Goal: Task Accomplishment & Management: Complete application form

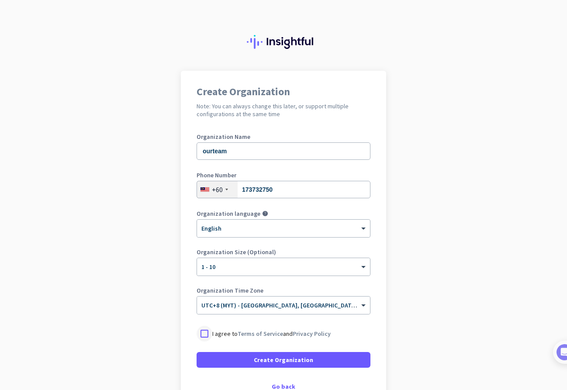
click at [205, 336] on div at bounding box center [205, 334] width 16 height 16
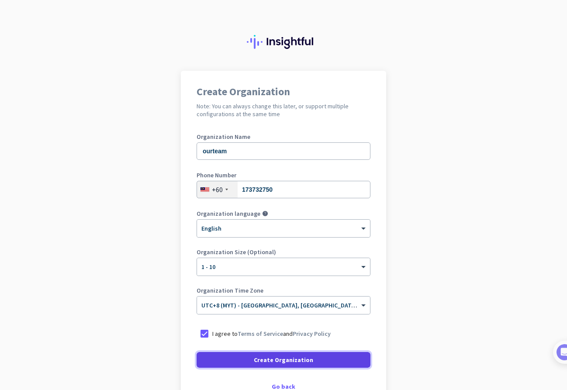
click at [233, 357] on span at bounding box center [284, 360] width 174 height 21
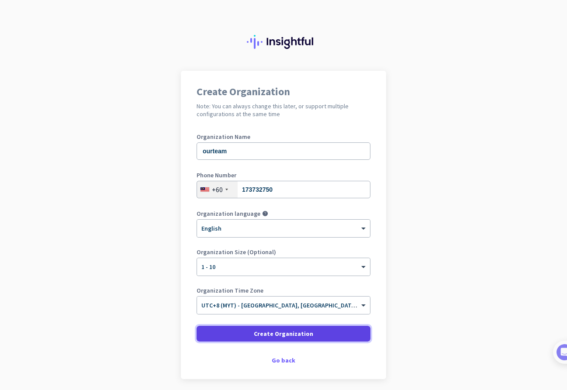
click at [301, 333] on span "Create Organization" at bounding box center [283, 333] width 59 height 9
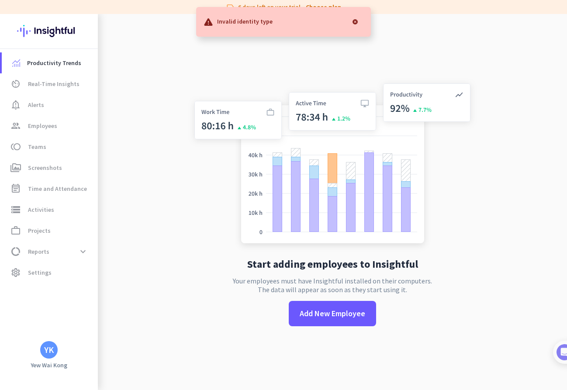
click at [355, 20] on div at bounding box center [354, 21] width 17 height 17
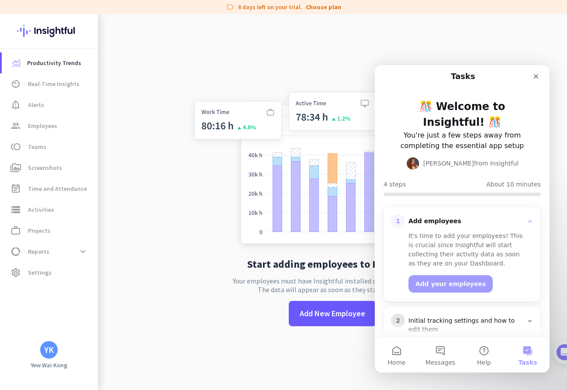
click at [529, 218] on icon "Intercom messenger" at bounding box center [529, 221] width 7 height 7
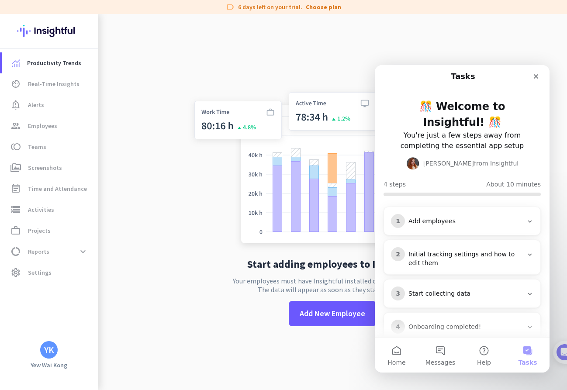
click at [520, 196] on section "1 Add employees 2 Initial tracking settings and how to edit them 3 Start collec…" at bounding box center [462, 275] width 175 height 158
click at [523, 217] on h3 "Add employees" at bounding box center [465, 221] width 121 height 9
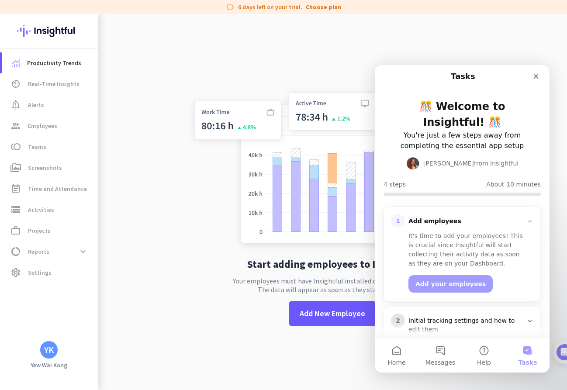
click at [509, 284] on div "1 Add employees It's time to add your employees! This is crucial since Insightf…" at bounding box center [462, 254] width 156 height 94
click at [475, 275] on button "Add your employees" at bounding box center [450, 283] width 84 height 17
click at [512, 236] on div "It's time to add your employees! This is crucial since Insightful will start co…" at bounding box center [467, 250] width 118 height 37
click at [512, 196] on section "1 Add employees It's time to add your employees! This is crucial since Insightf…" at bounding box center [462, 308] width 175 height 225
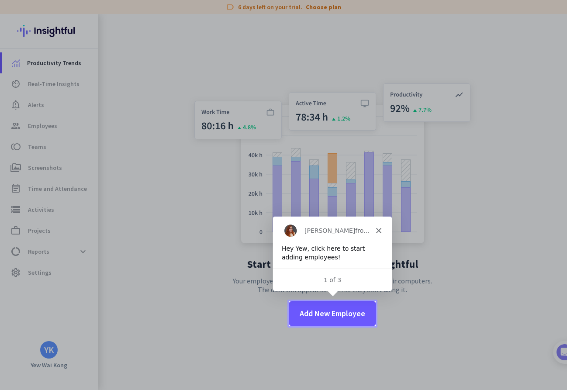
click at [379, 224] on div "[PERSON_NAME] from Insightful" at bounding box center [332, 230] width 119 height 28
click at [379, 225] on div "[PERSON_NAME] from Insightful" at bounding box center [332, 230] width 119 height 28
click at [379, 232] on icon "Close" at bounding box center [378, 229] width 5 height 5
